Goal: Task Accomplishment & Management: Use online tool/utility

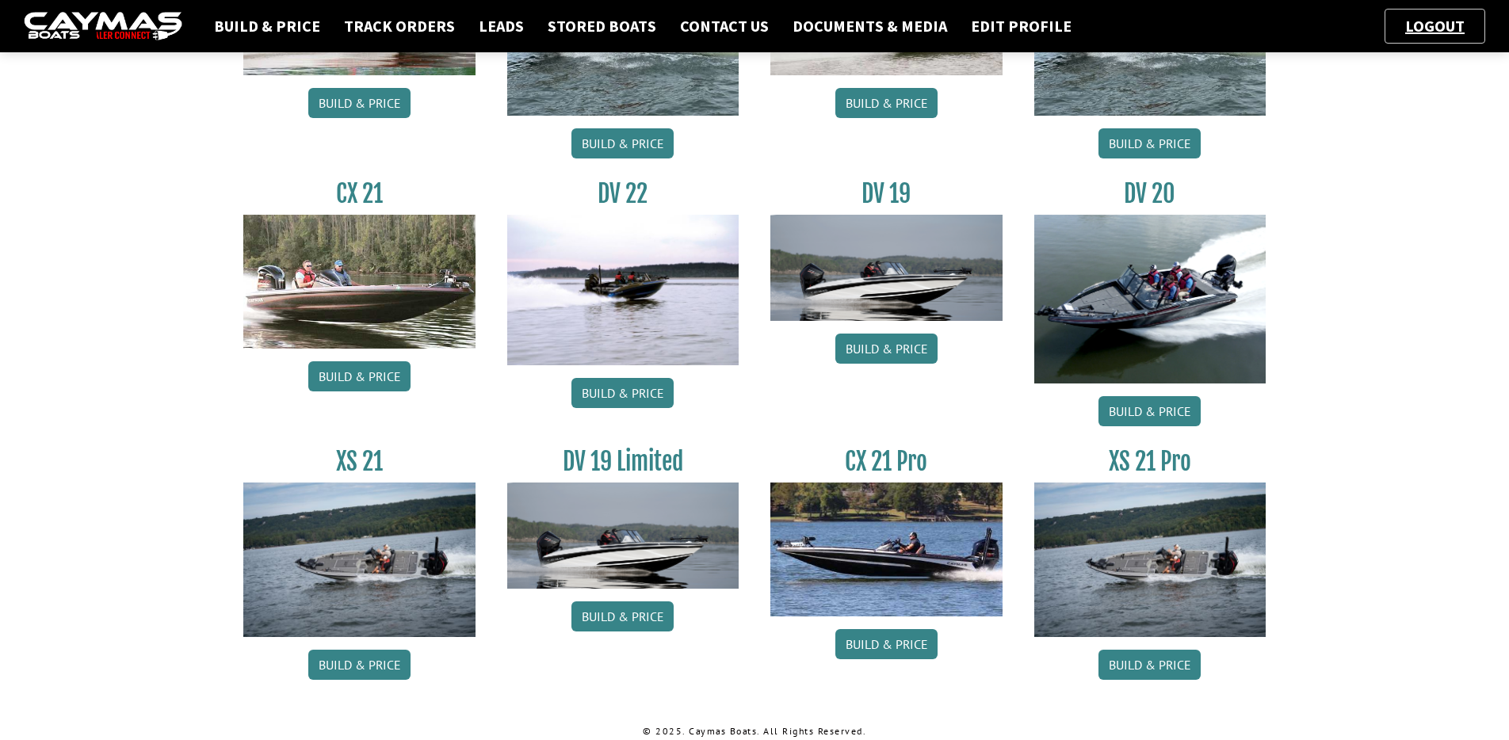
scroll to position [1779, 0]
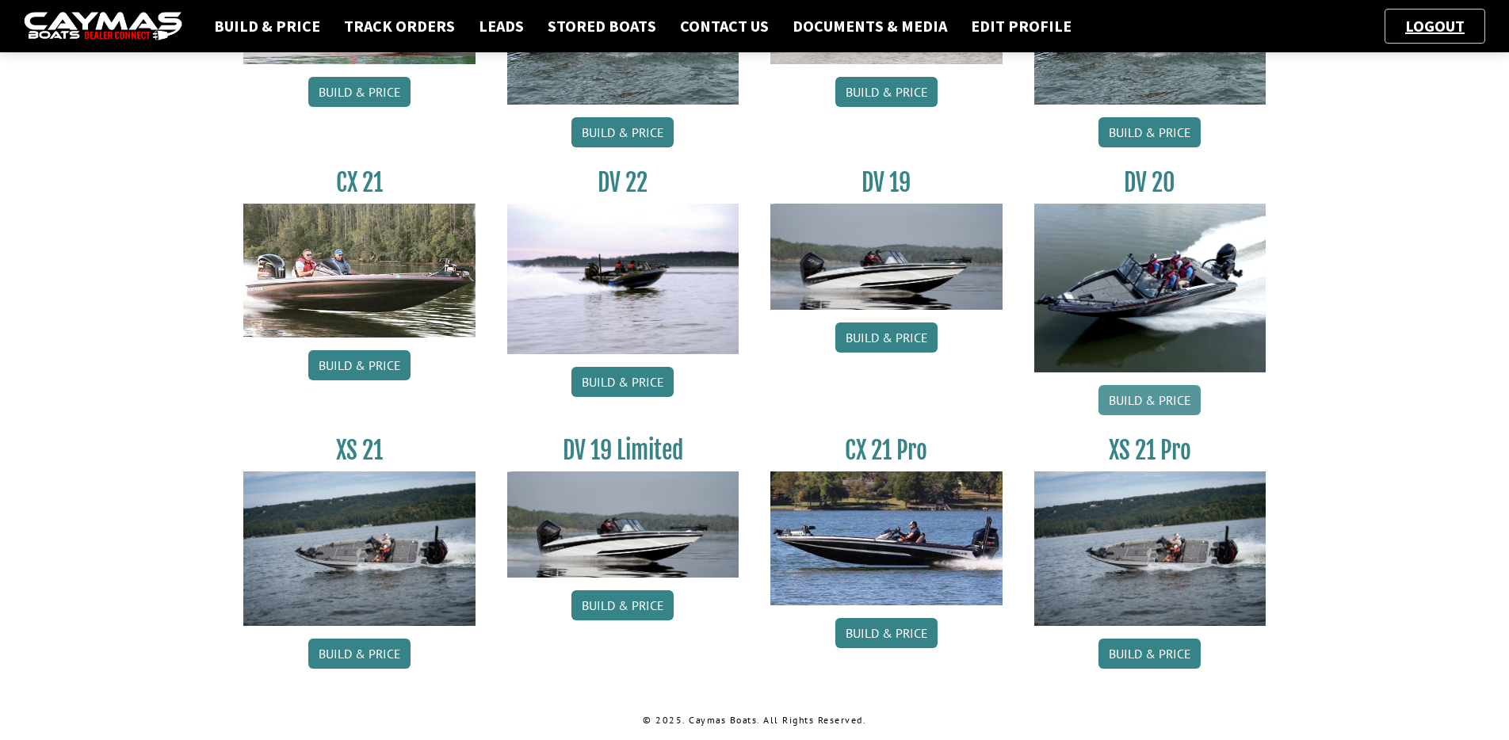
click at [1120, 404] on link "Build & Price" at bounding box center [1149, 400] width 102 height 30
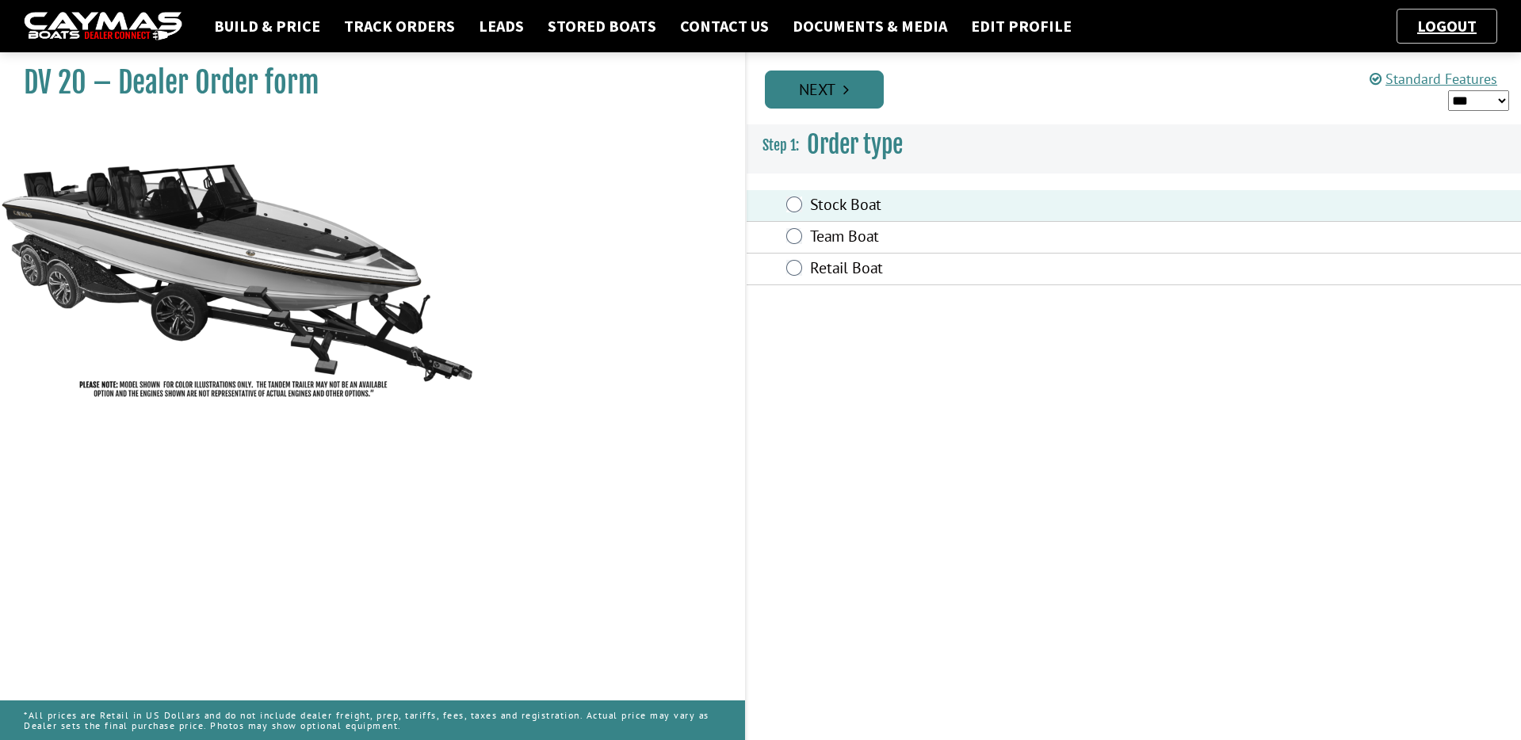
click at [827, 98] on link "Next" at bounding box center [824, 90] width 119 height 38
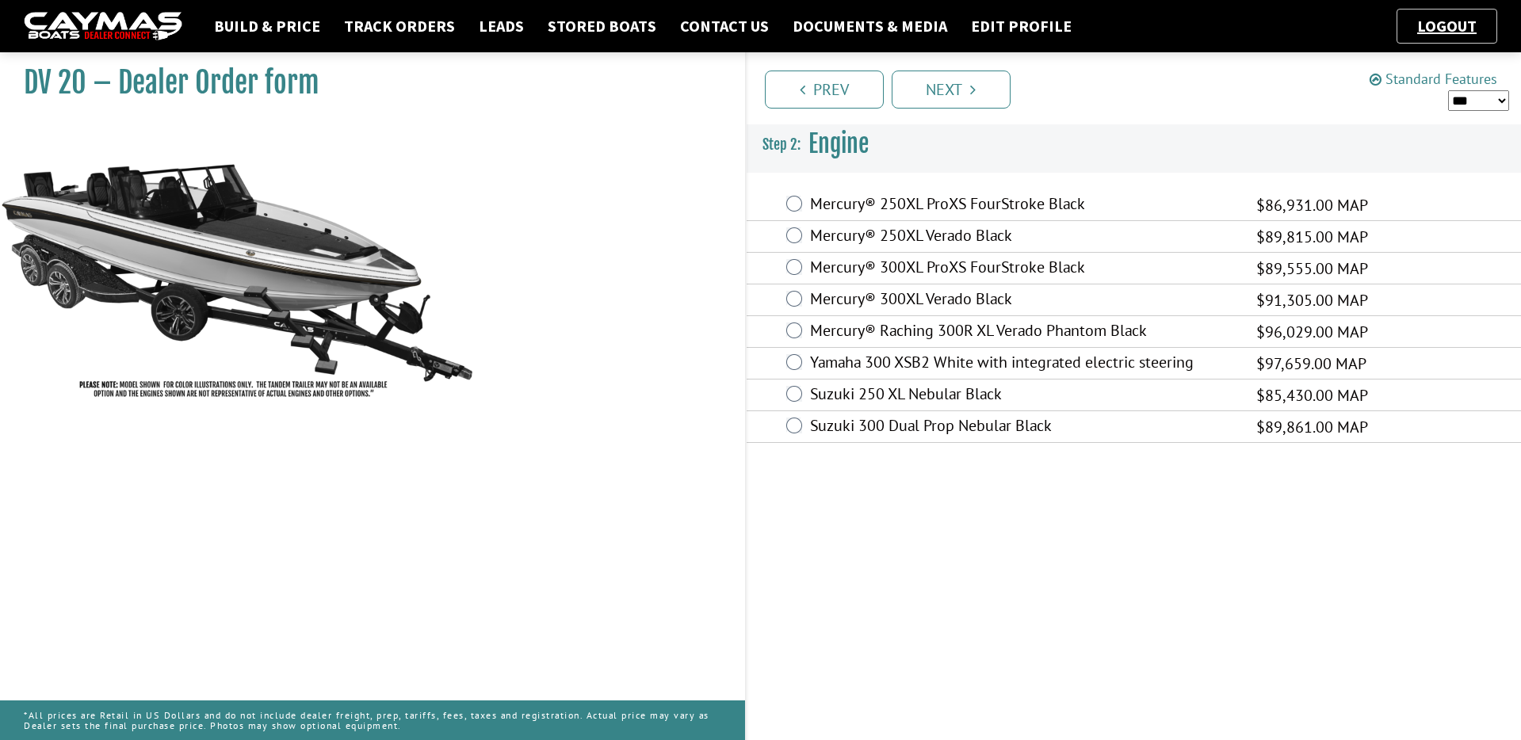
click at [1406, 78] on link "Standard Features" at bounding box center [1433, 79] width 128 height 18
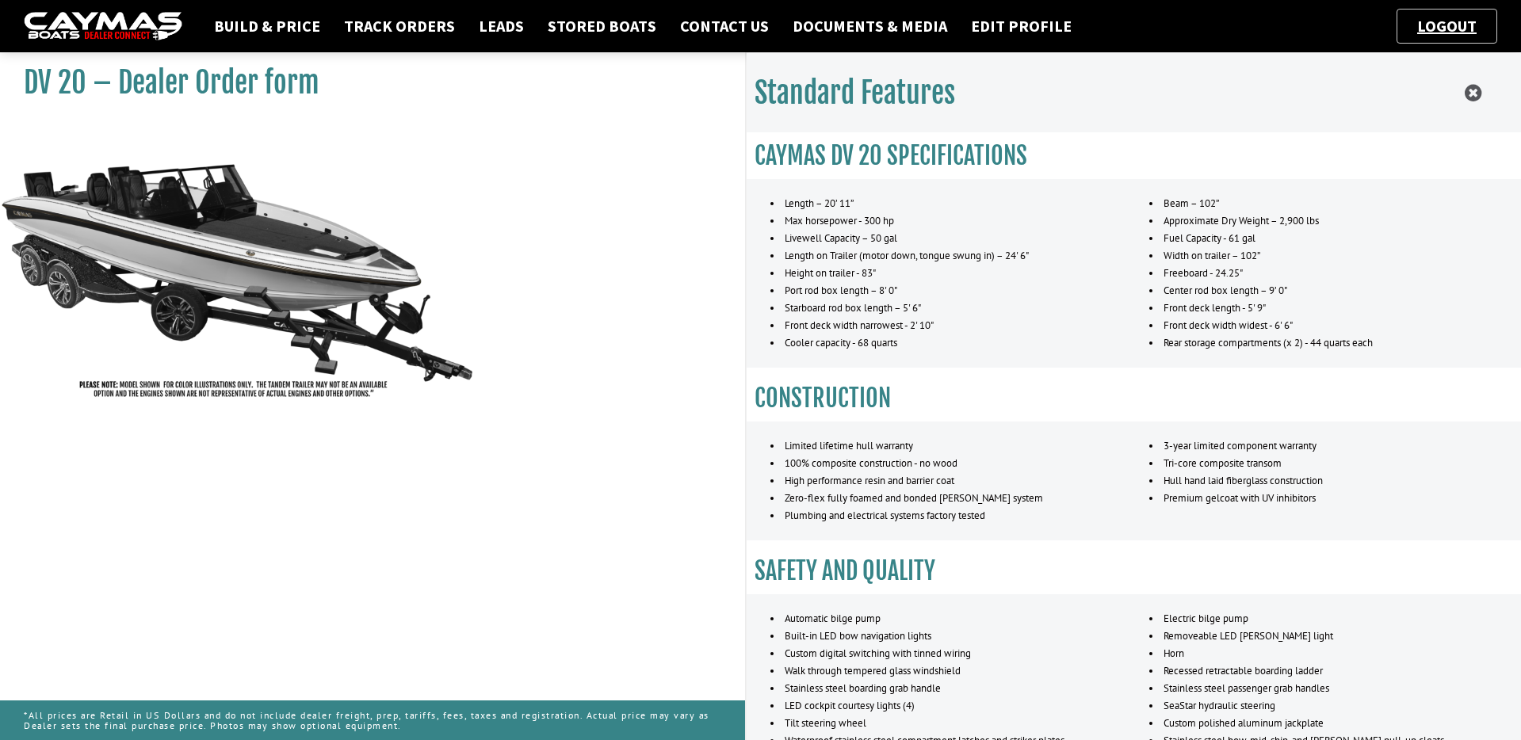
click at [1279, 109] on div "Standard Features" at bounding box center [1133, 93] width 775 height 80
